Goal: Find contact information: Find contact information

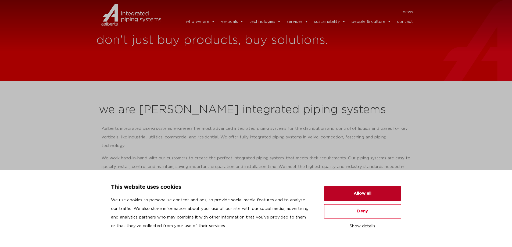
click at [359, 194] on button "Allow all" at bounding box center [362, 193] width 77 height 15
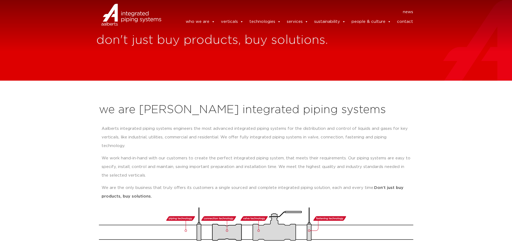
click at [406, 21] on link "contact" at bounding box center [405, 21] width 16 height 11
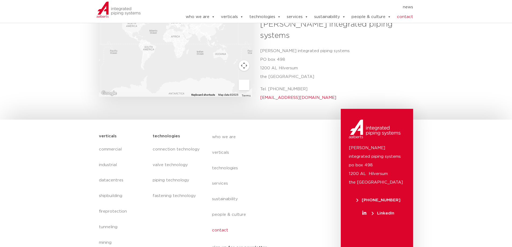
scroll to position [205, 0]
